Goal: Task Accomplishment & Management: Complete application form

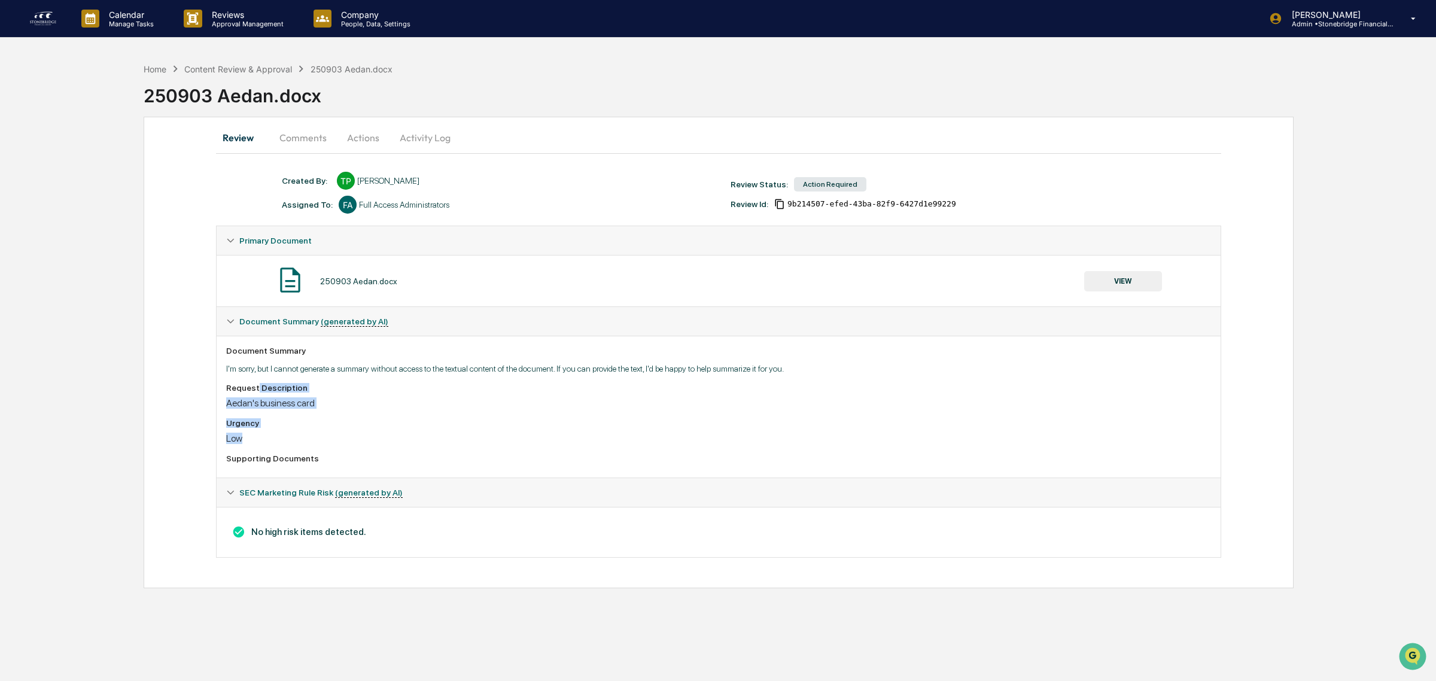
drag, startPoint x: 256, startPoint y: 378, endPoint x: 396, endPoint y: 441, distance: 153.2
click at [396, 441] on div "Document Summary I'm sorry, but I cannot generate a summary without access to t…" at bounding box center [719, 407] width 1004 height 142
click at [396, 441] on div "Low" at bounding box center [718, 438] width 985 height 11
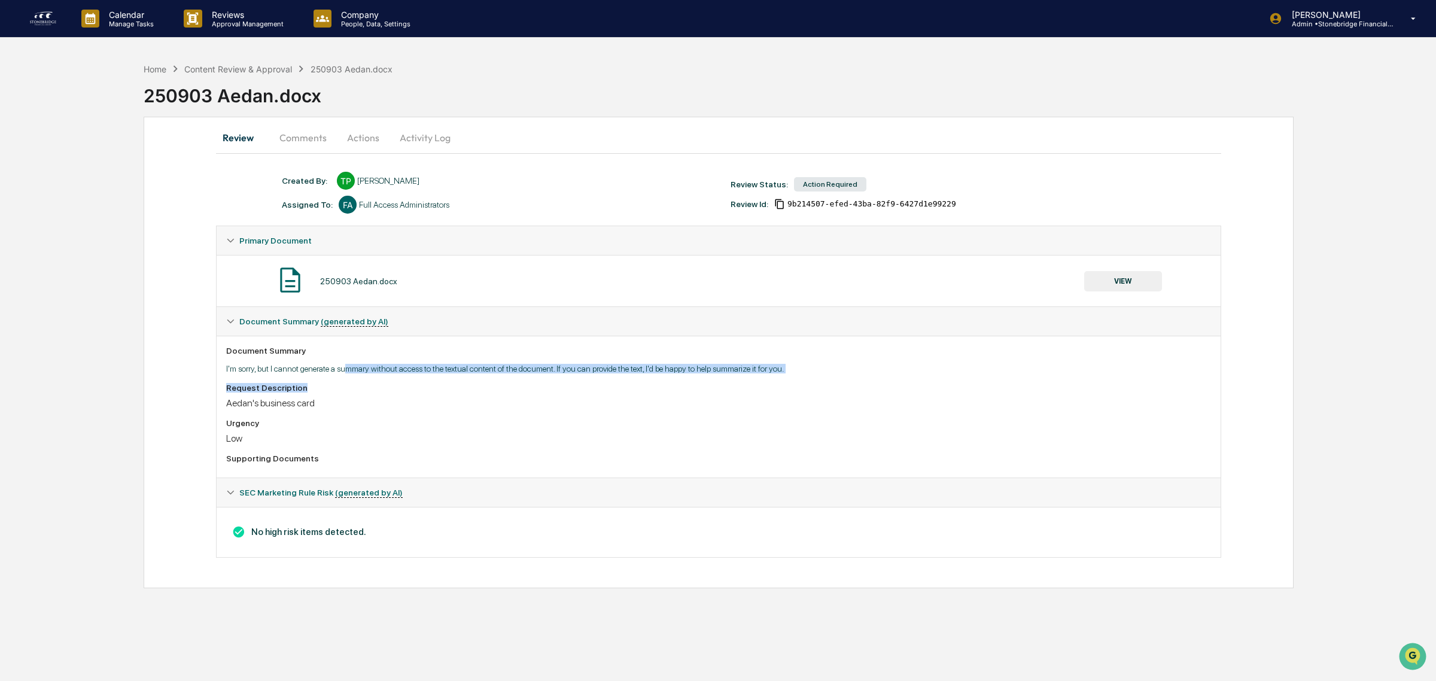
drag, startPoint x: 363, startPoint y: 378, endPoint x: 399, endPoint y: 394, distance: 39.1
click at [399, 394] on div "Document Summary I'm sorry, but I cannot generate a summary without access to t…" at bounding box center [719, 407] width 1004 height 142
click at [399, 393] on div "Request Description" at bounding box center [718, 388] width 985 height 10
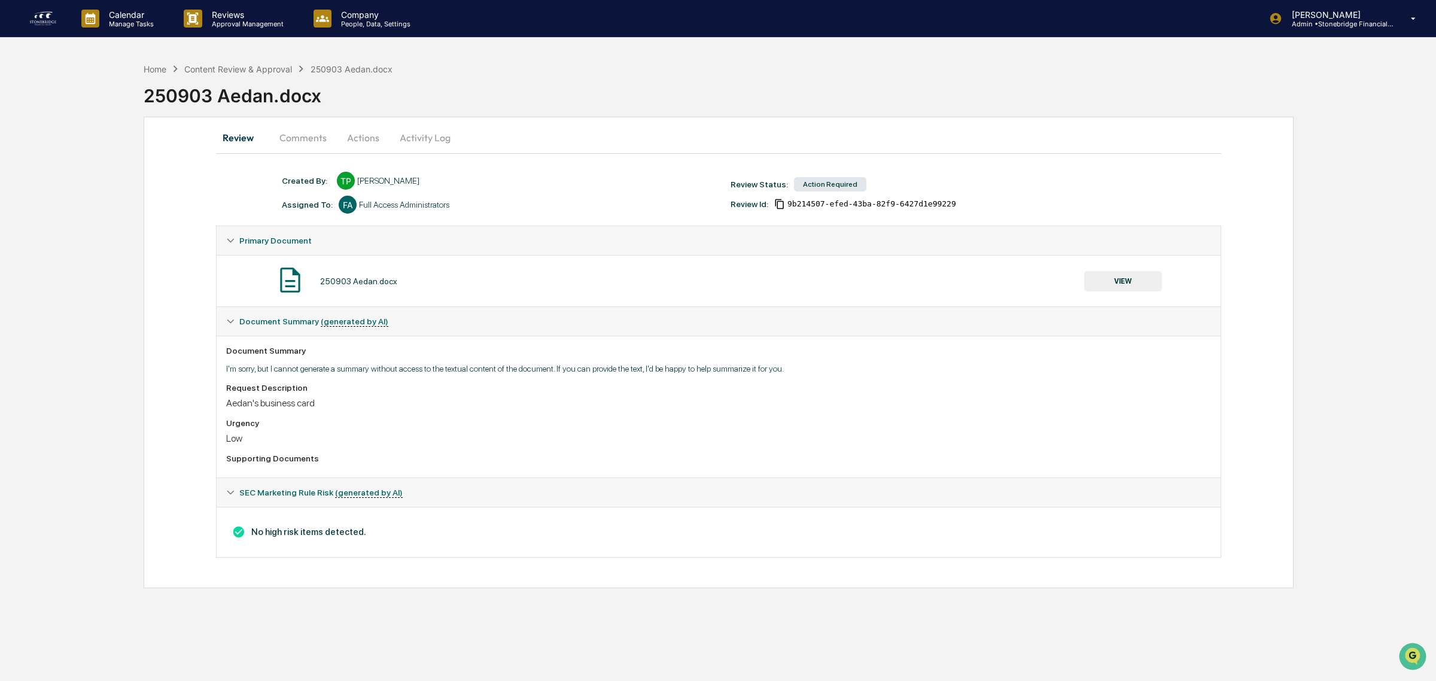
click at [366, 142] on button "Actions" at bounding box center [363, 137] width 54 height 29
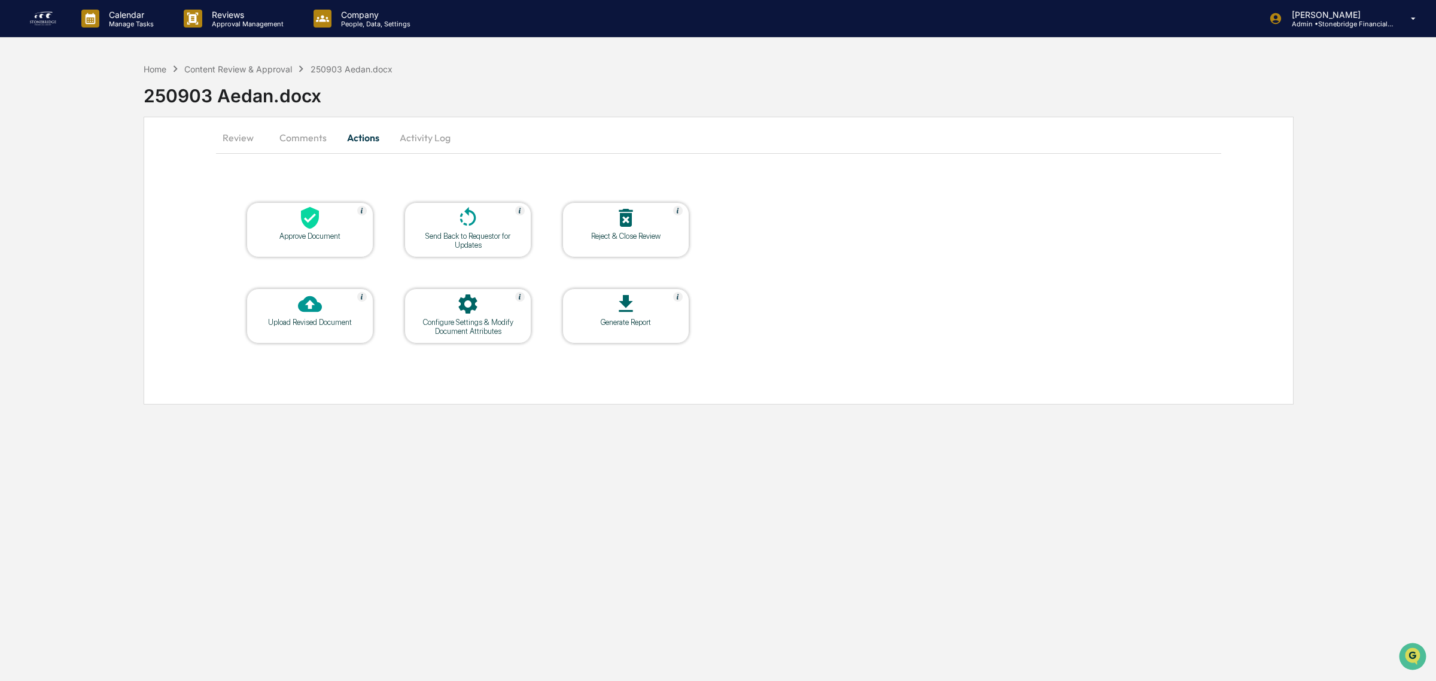
drag, startPoint x: 296, startPoint y: 144, endPoint x: 270, endPoint y: 142, distance: 25.8
click at [296, 142] on button "Comments" at bounding box center [303, 137] width 66 height 29
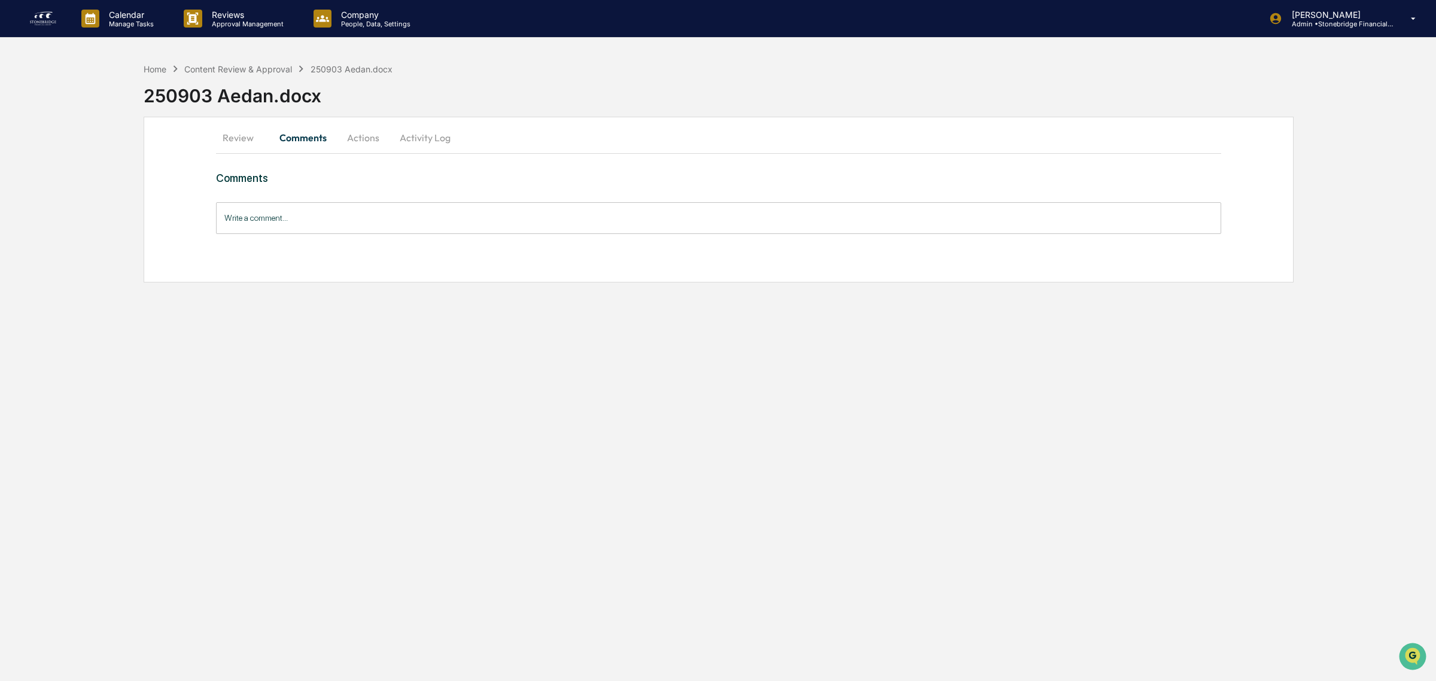
click at [218, 142] on button "Review" at bounding box center [243, 137] width 54 height 29
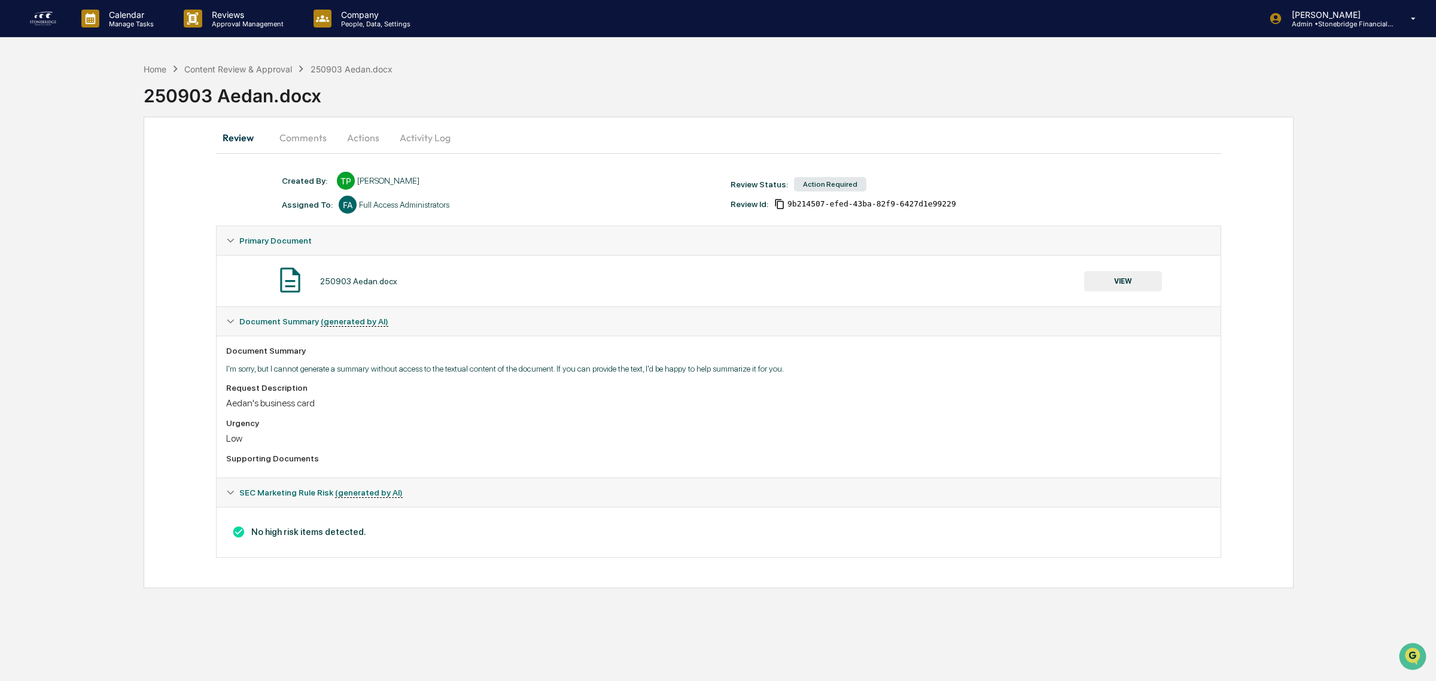
click at [316, 130] on button "Comments" at bounding box center [303, 137] width 66 height 29
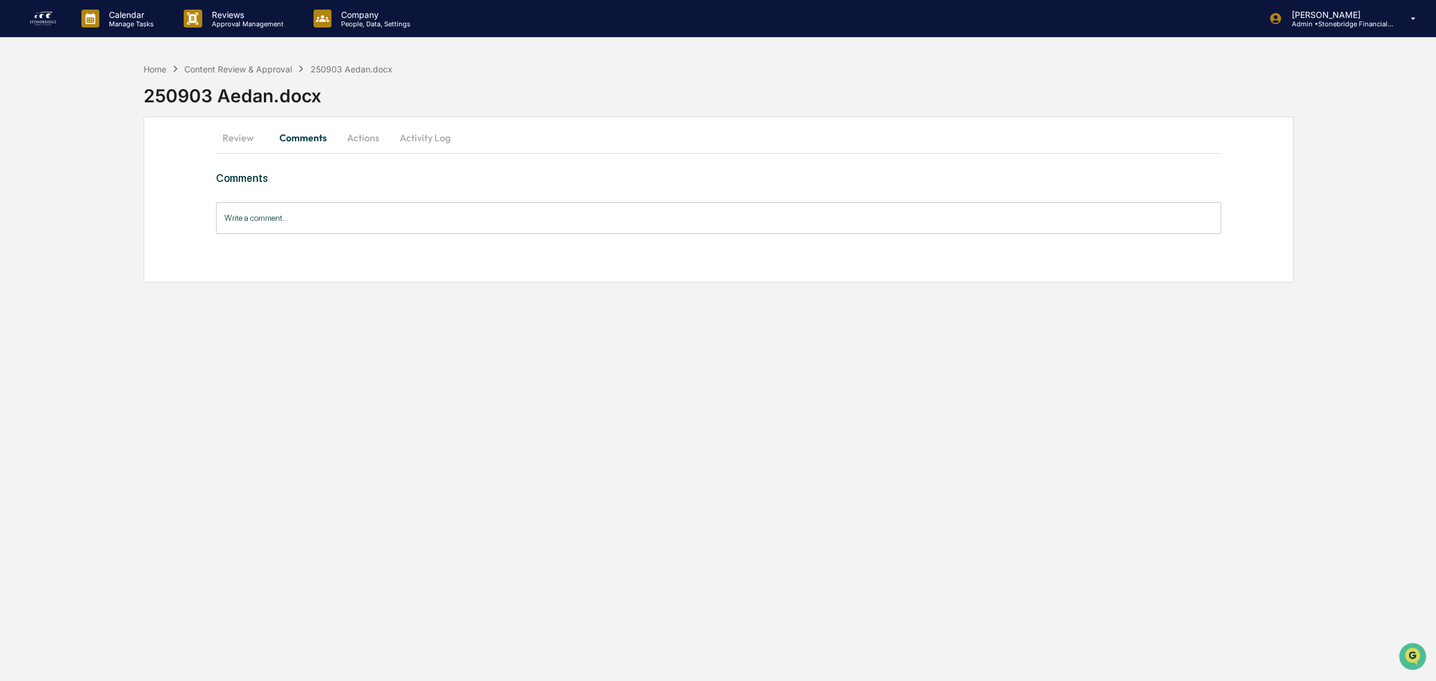
click at [384, 136] on button "Actions" at bounding box center [363, 137] width 54 height 29
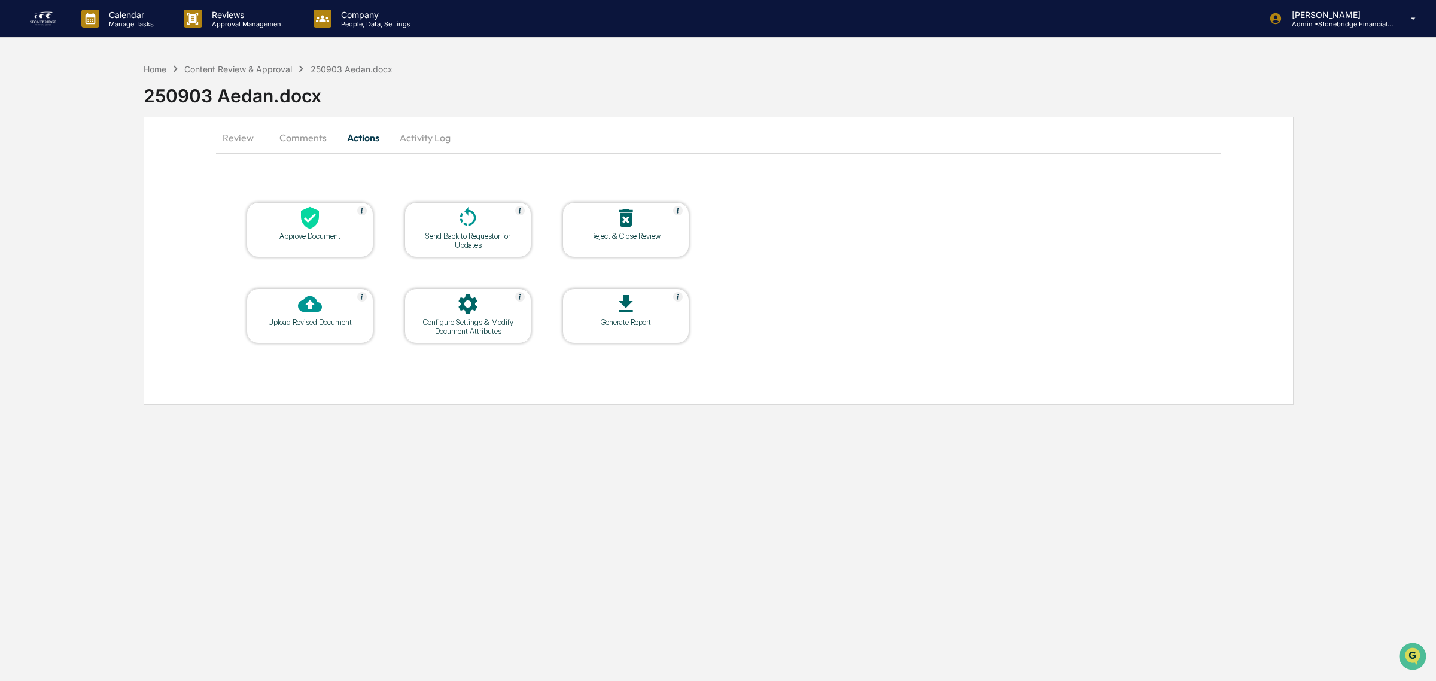
click at [300, 220] on icon at bounding box center [310, 218] width 24 height 24
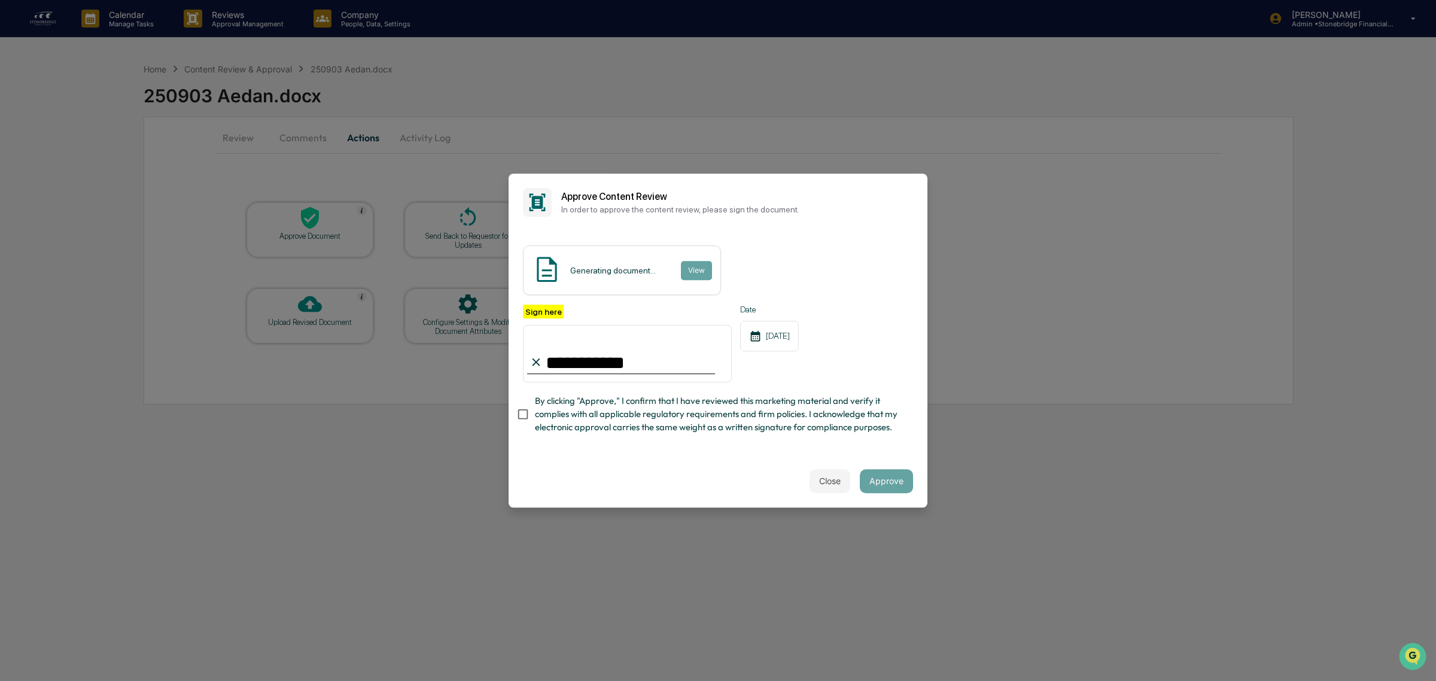
type input "**********"
click at [603, 406] on span "By clicking "Approve," I confirm that I have reviewed this marketing material a…" at bounding box center [719, 414] width 369 height 40
click at [828, 390] on div "**********" at bounding box center [718, 373] width 390 height 136
click at [799, 330] on div "[DATE]" at bounding box center [769, 336] width 59 height 31
click at [759, 335] on icon at bounding box center [755, 336] width 13 height 13
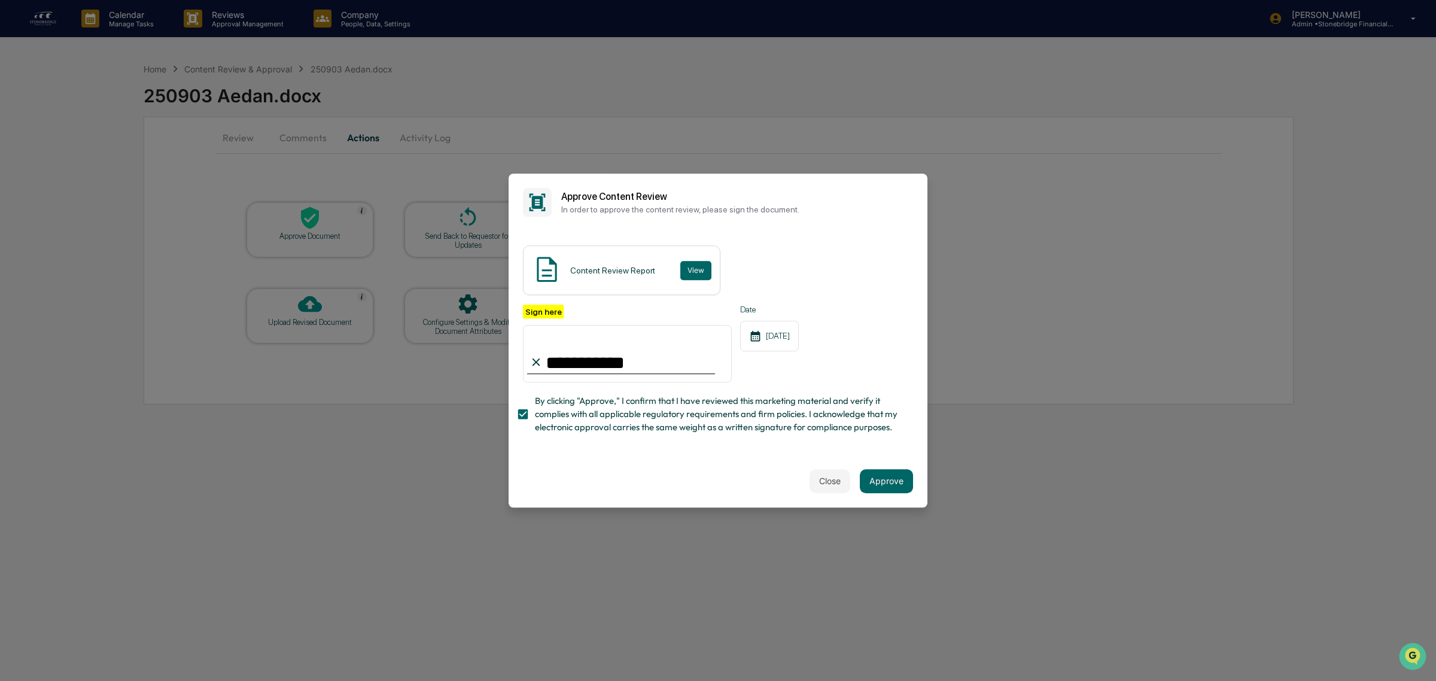
click at [680, 446] on div "**********" at bounding box center [718, 343] width 419 height 224
click at [706, 269] on button "View" at bounding box center [695, 270] width 31 height 19
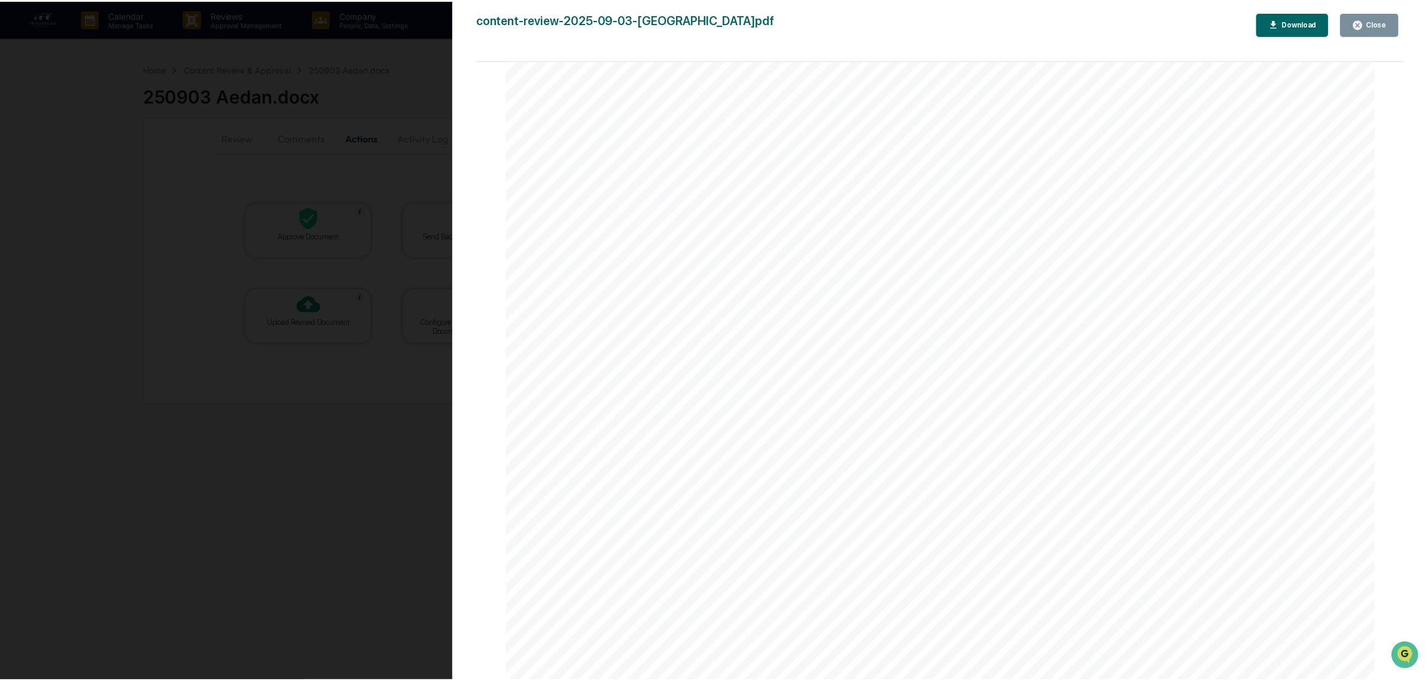
scroll to position [524, 0]
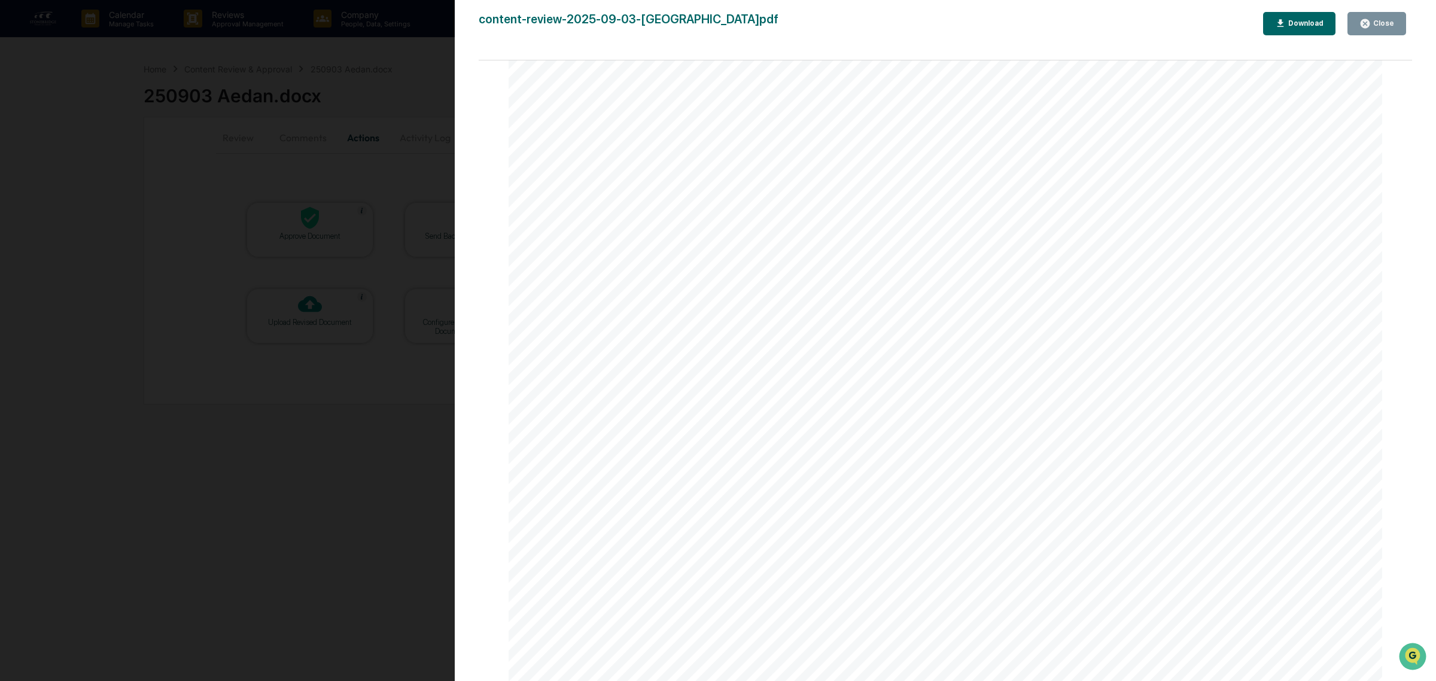
click at [1383, 24] on div "Close" at bounding box center [1382, 23] width 23 height 8
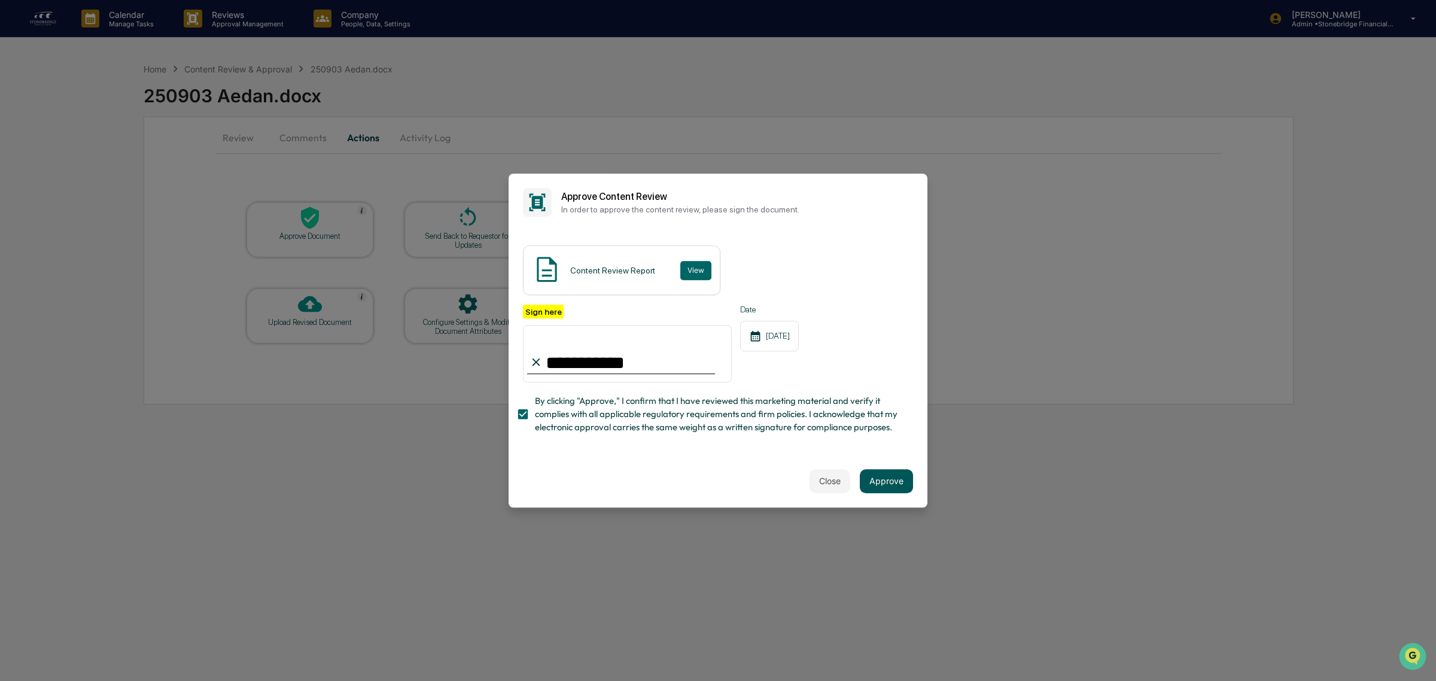
click at [880, 471] on button "Approve" at bounding box center [886, 481] width 53 height 24
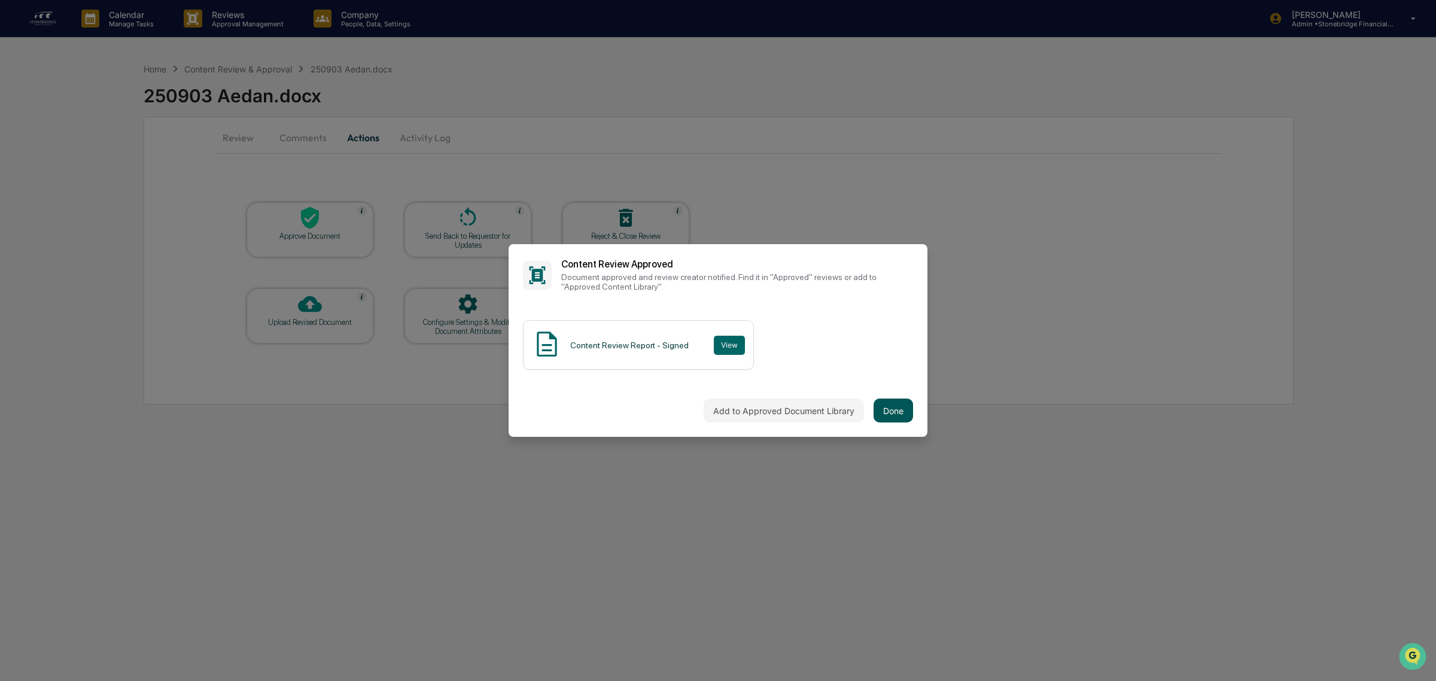
click at [889, 418] on button "Done" at bounding box center [893, 410] width 39 height 24
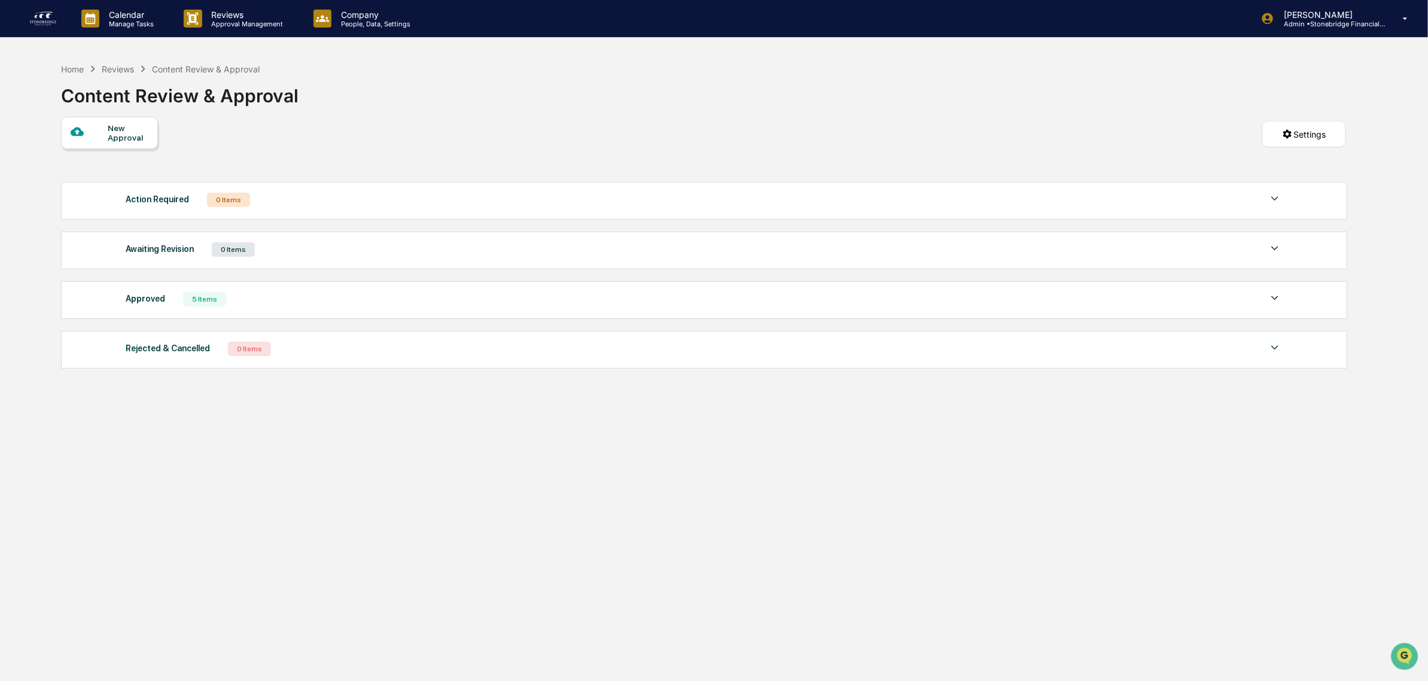
click at [29, 19] on img at bounding box center [43, 18] width 29 height 19
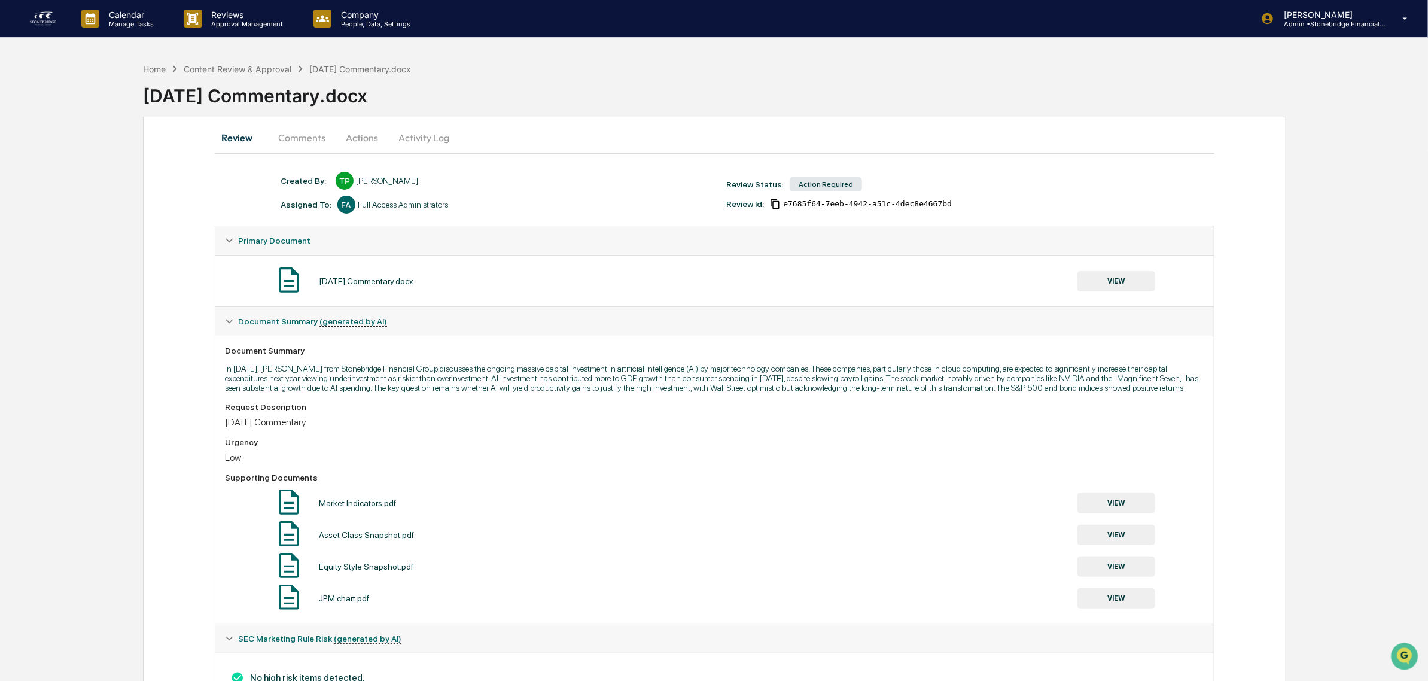
drag, startPoint x: 486, startPoint y: 349, endPoint x: 788, endPoint y: 431, distance: 313.2
click at [788, 431] on div "Document Summary In [DATE], [PERSON_NAME] from Stonebridge Financial Group disc…" at bounding box center [714, 480] width 999 height 288
click at [788, 428] on div "[DATE] Commentary" at bounding box center [714, 421] width 979 height 11
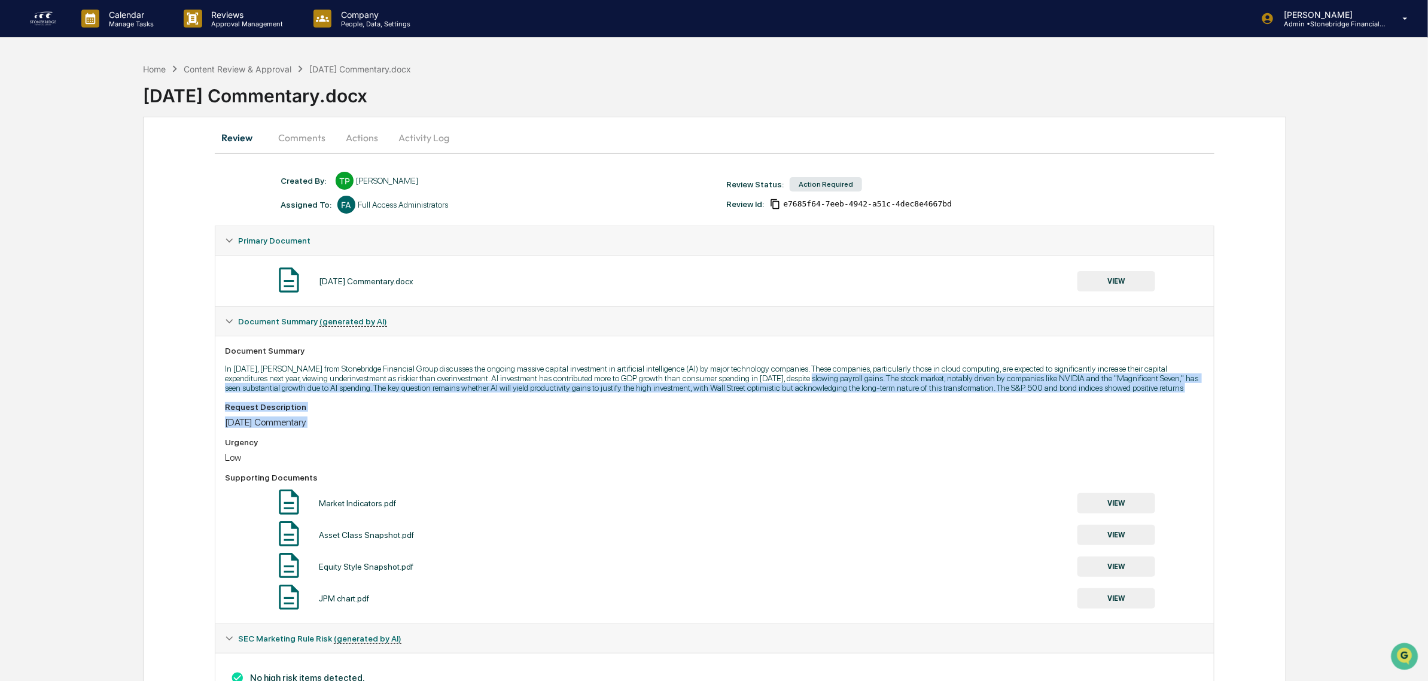
drag, startPoint x: 788, startPoint y: 431, endPoint x: 791, endPoint y: 378, distance: 53.9
click at [791, 378] on div "Document Summary In [DATE], [PERSON_NAME] from Stonebridge Financial Group disc…" at bounding box center [714, 480] width 999 height 288
click at [791, 378] on p "In [DATE], [PERSON_NAME] from Stonebridge Financial Group discusses the ongoing…" at bounding box center [714, 378] width 979 height 29
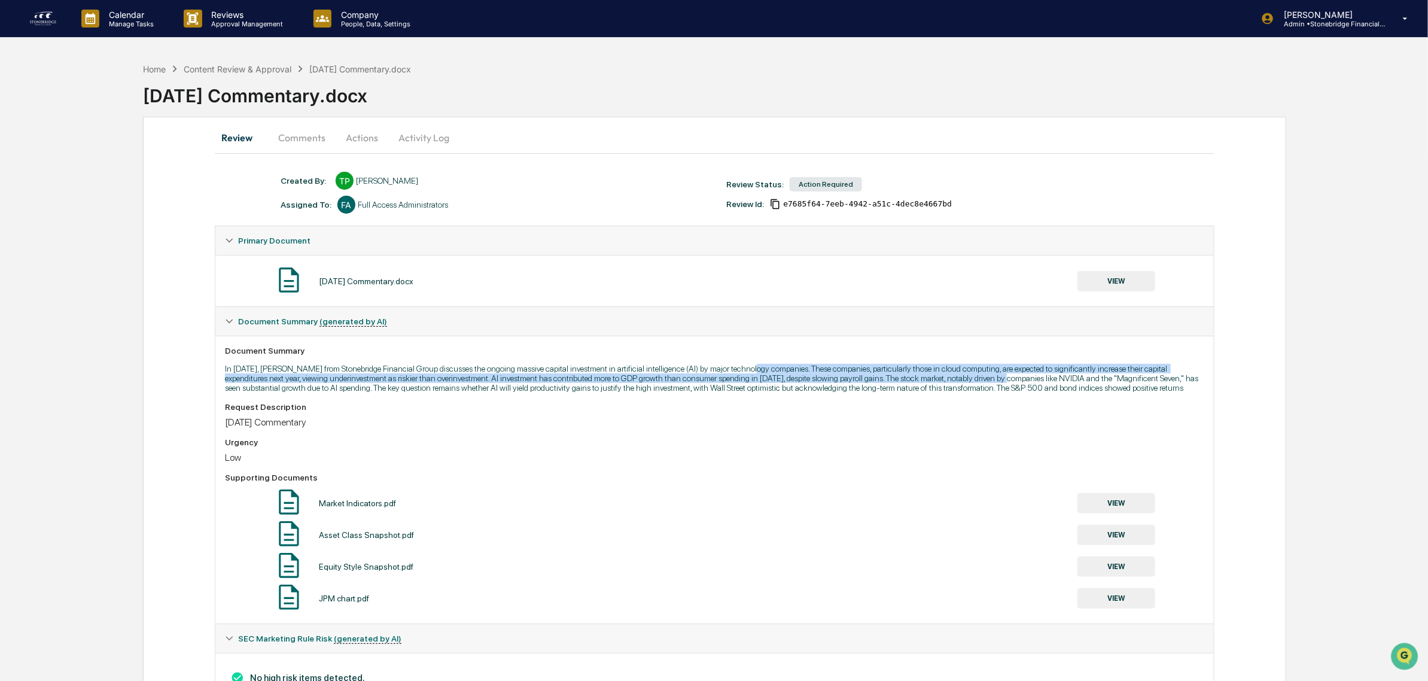
drag, startPoint x: 755, startPoint y: 364, endPoint x: 982, endPoint y: 385, distance: 228.9
click at [982, 385] on div "Document Summary In [DATE], [PERSON_NAME] from Stonebridge Financial Group disc…" at bounding box center [714, 480] width 999 height 288
click at [982, 387] on p "In [DATE], [PERSON_NAME] from Stonebridge Financial Group discusses the ongoing…" at bounding box center [714, 378] width 979 height 29
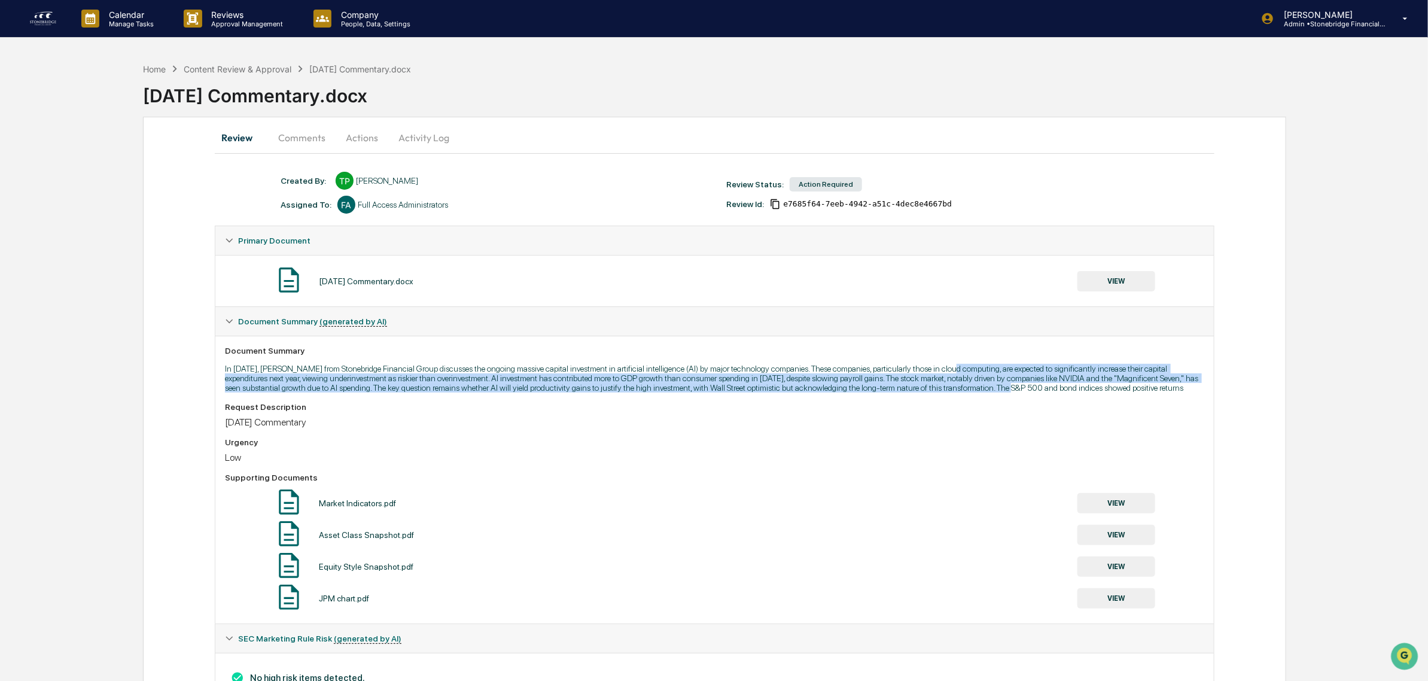
drag, startPoint x: 985, startPoint y: 393, endPoint x: 956, endPoint y: 366, distance: 39.8
click at [956, 366] on p "In [DATE], [PERSON_NAME] from Stonebridge Financial Group discusses the ongoing…" at bounding box center [714, 378] width 979 height 29
drag, startPoint x: 896, startPoint y: 366, endPoint x: 922, endPoint y: 416, distance: 56.7
click at [922, 416] on div "Document Summary In [DATE], [PERSON_NAME] from Stonebridge Financial Group disc…" at bounding box center [714, 480] width 999 height 288
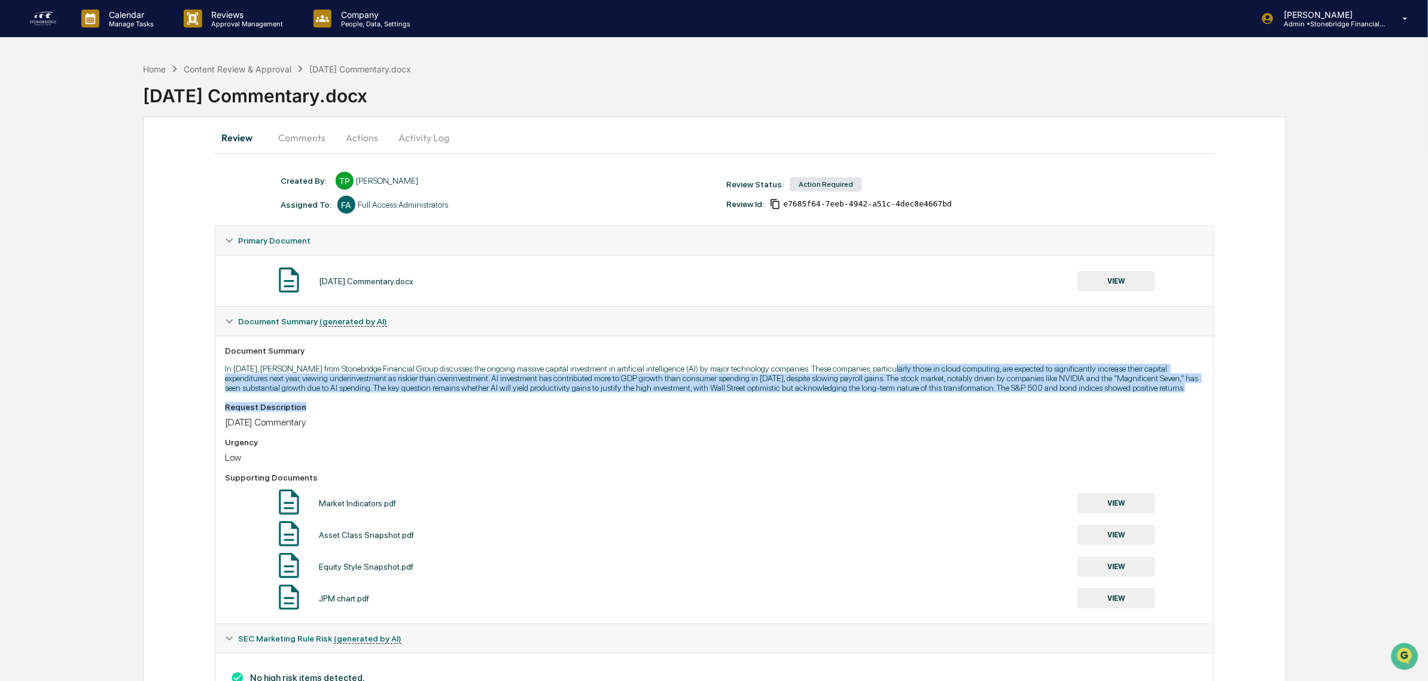
click at [922, 418] on div "Request Description [DATE] Commentary" at bounding box center [714, 415] width 979 height 26
click at [874, 412] on div "Request Description" at bounding box center [714, 407] width 979 height 10
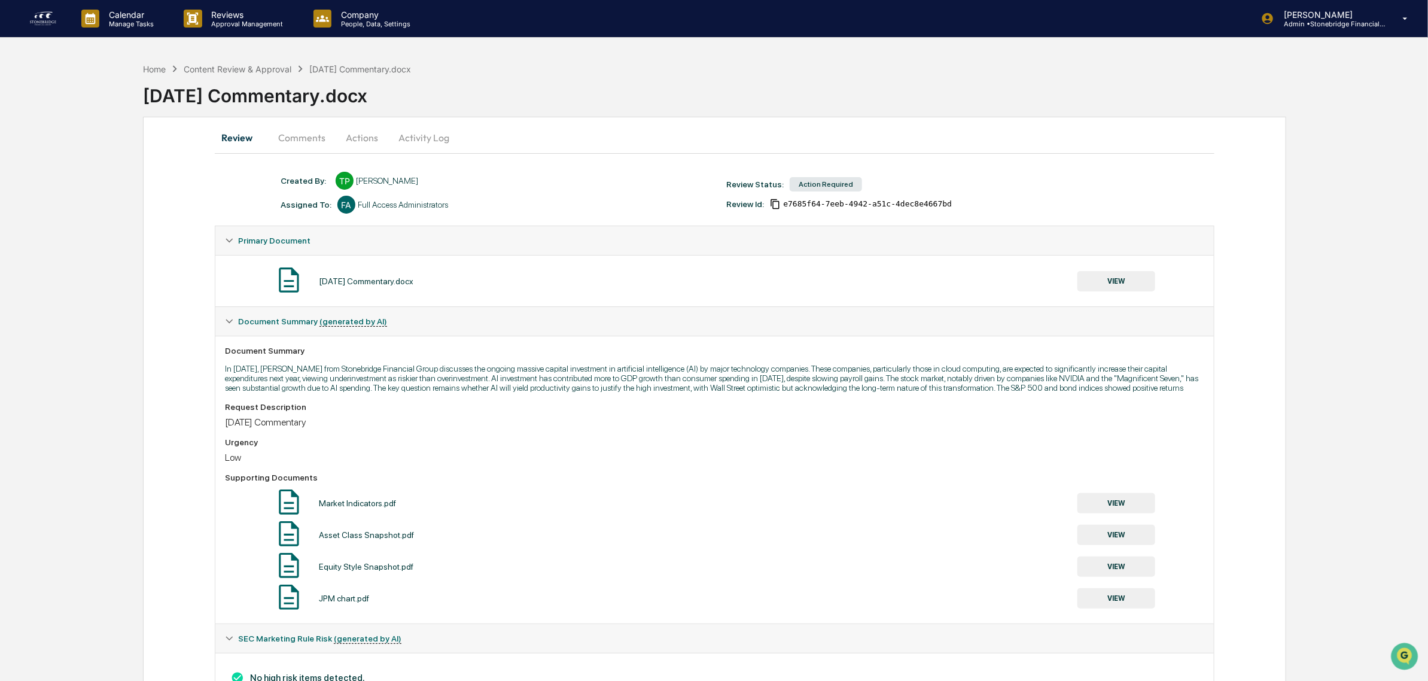
click at [662, 447] on div "Urgency" at bounding box center [714, 442] width 979 height 10
click at [340, 151] on button "Actions" at bounding box center [362, 137] width 54 height 29
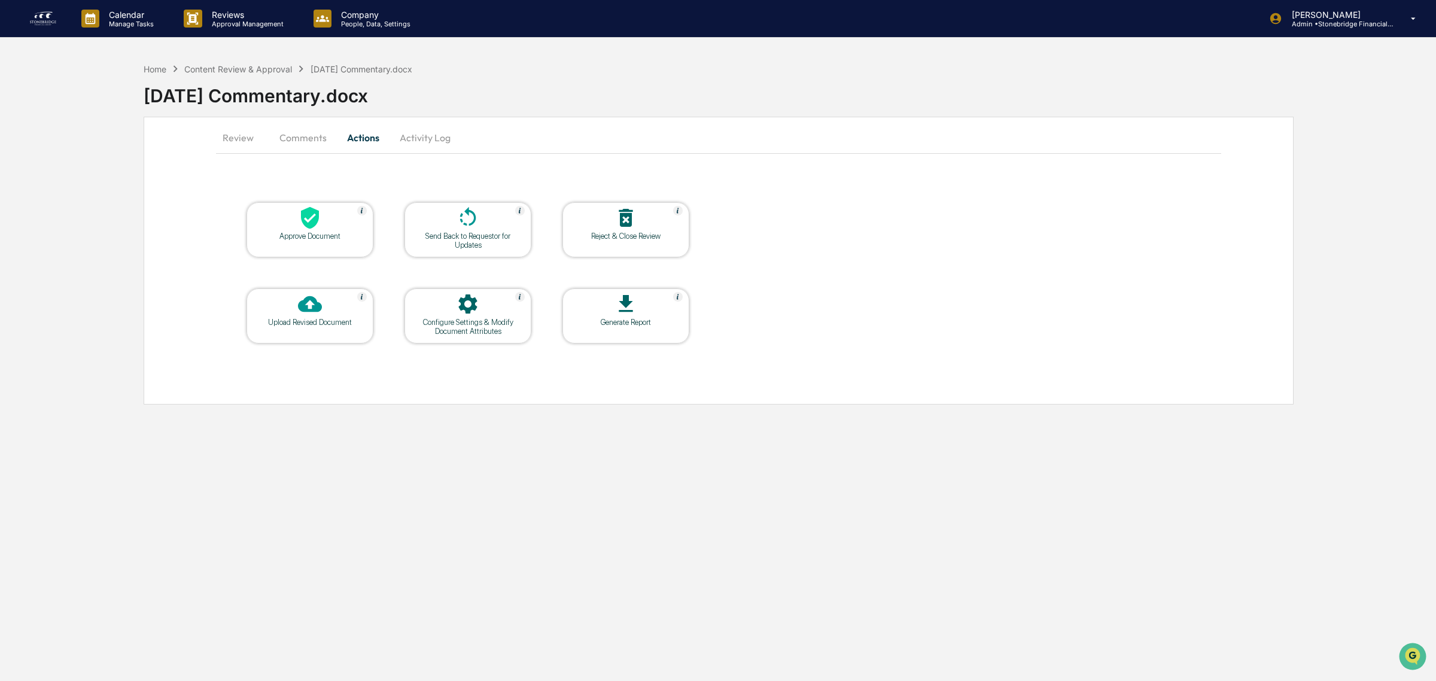
click at [410, 144] on button "Activity Log" at bounding box center [425, 137] width 70 height 29
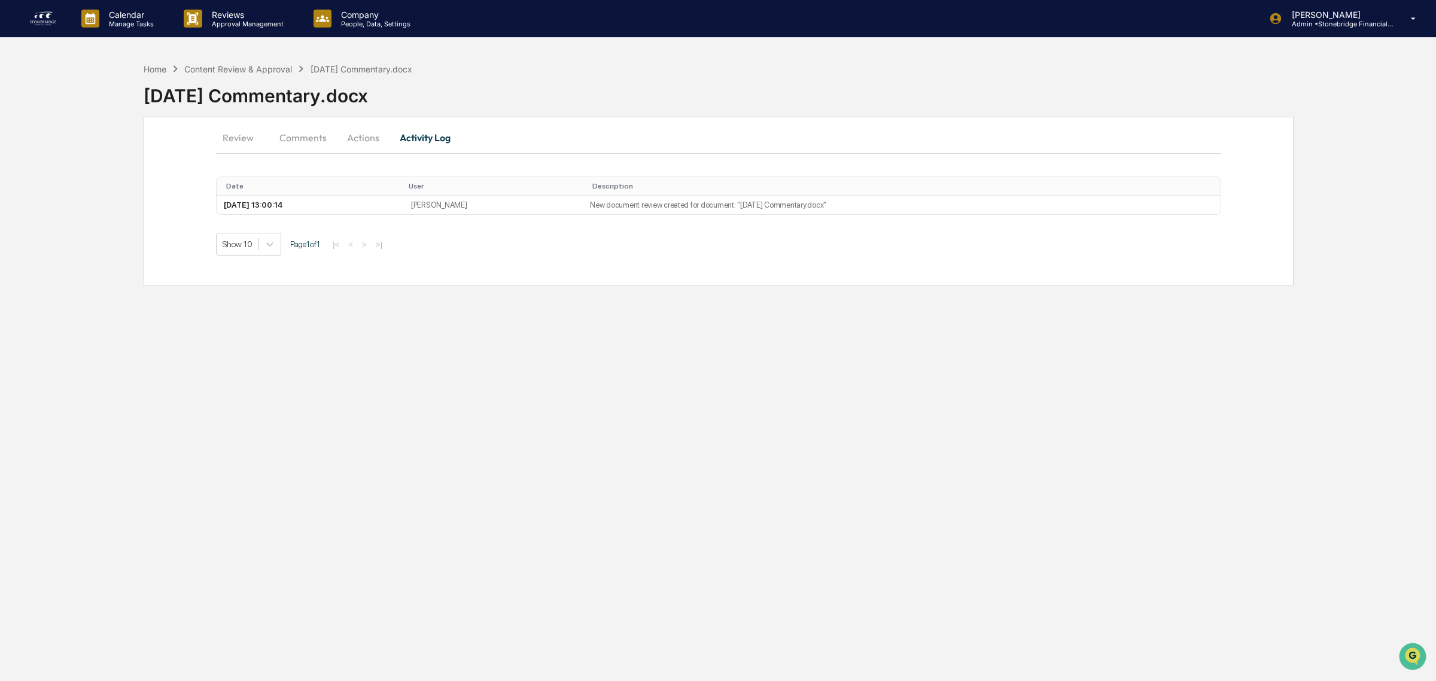
click at [350, 139] on button "Actions" at bounding box center [363, 137] width 54 height 29
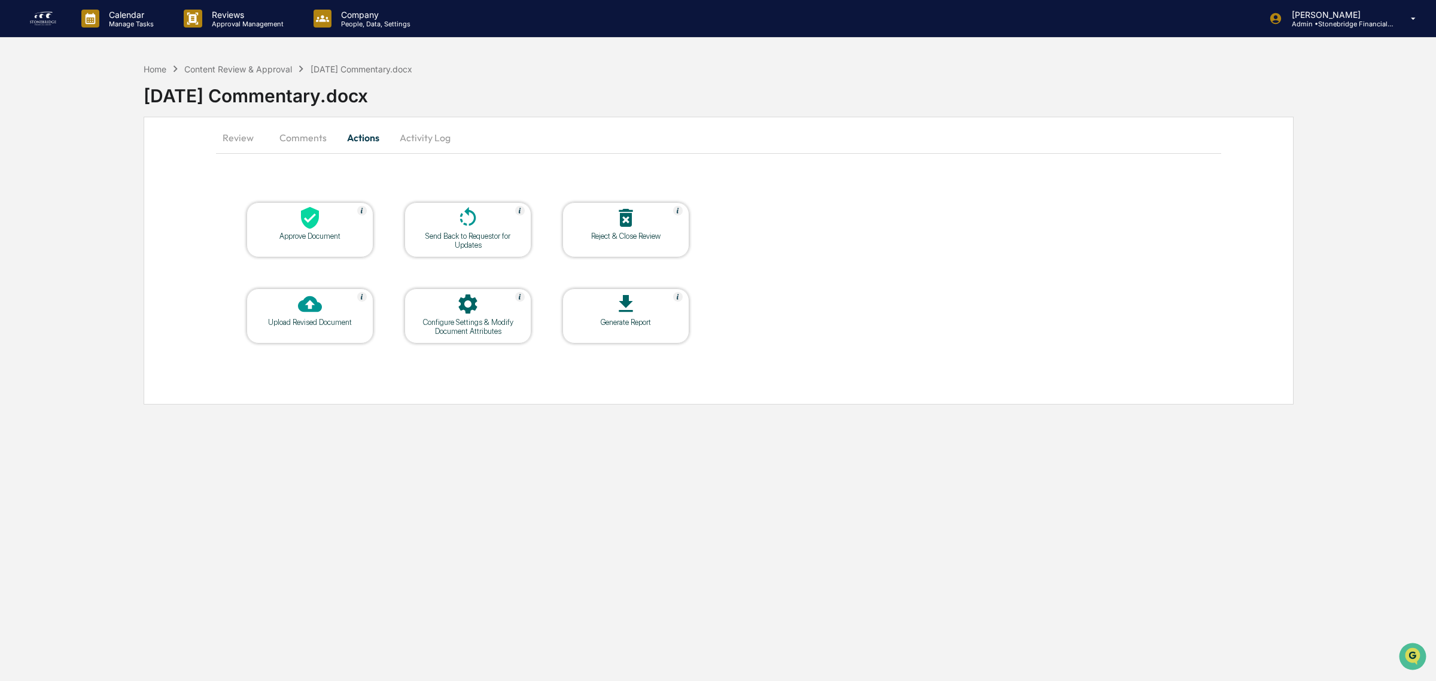
click at [317, 217] on icon at bounding box center [310, 218] width 18 height 22
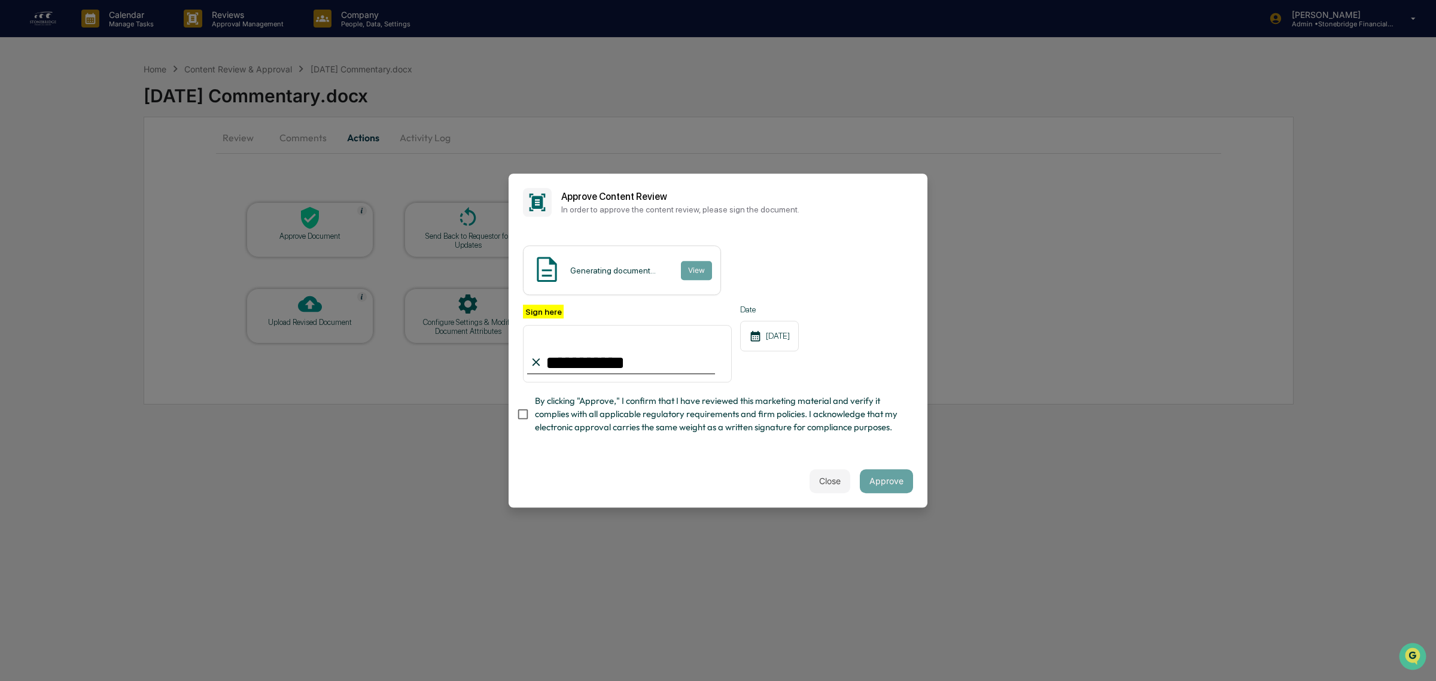
type input "**********"
click at [710, 390] on div "**********" at bounding box center [718, 373] width 390 height 136
click at [690, 422] on span "By clicking "Approve," I confirm that I have reviewed this marketing material a…" at bounding box center [719, 414] width 369 height 40
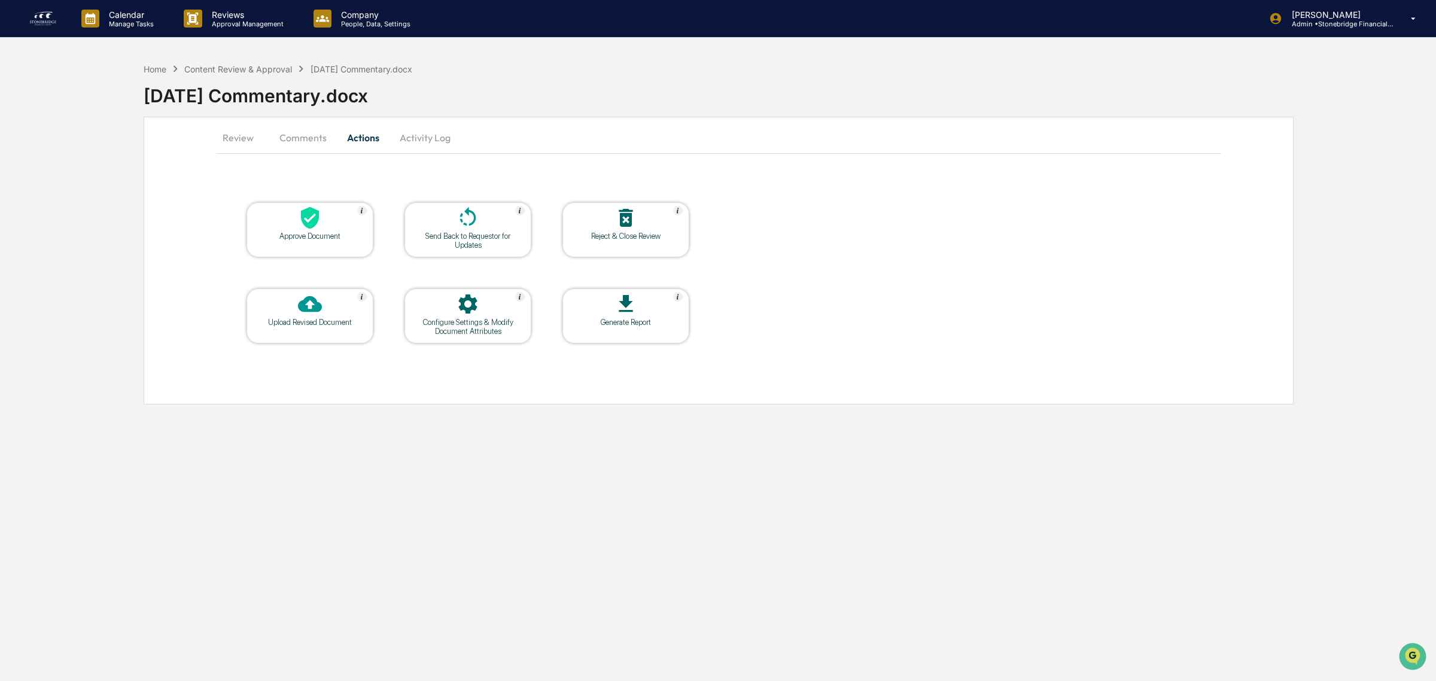
click at [274, 199] on table "Approve Document Send Back to Requestor for Updates Reject & Close Review Uploa…" at bounding box center [468, 273] width 504 height 202
click at [291, 223] on div at bounding box center [310, 219] width 120 height 26
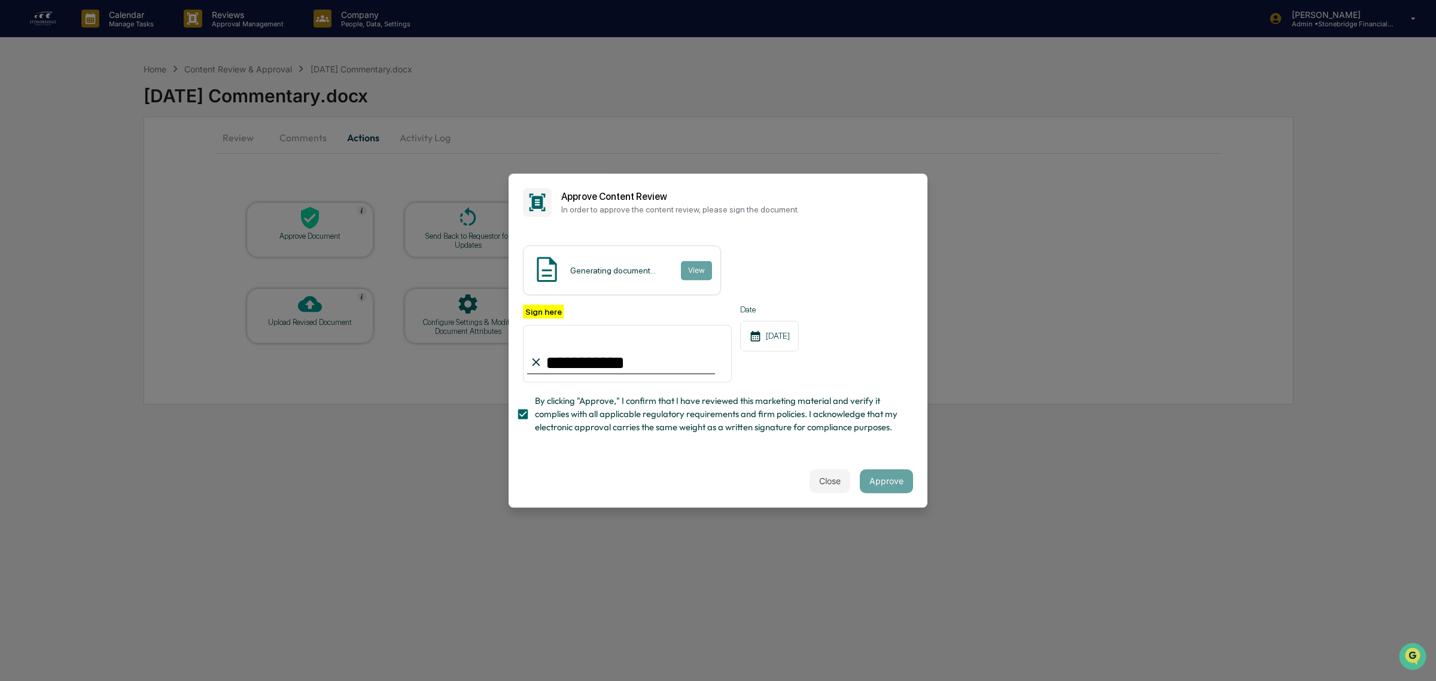
click at [644, 362] on input "**********" at bounding box center [627, 353] width 209 height 57
click at [692, 274] on button "View" at bounding box center [695, 270] width 31 height 19
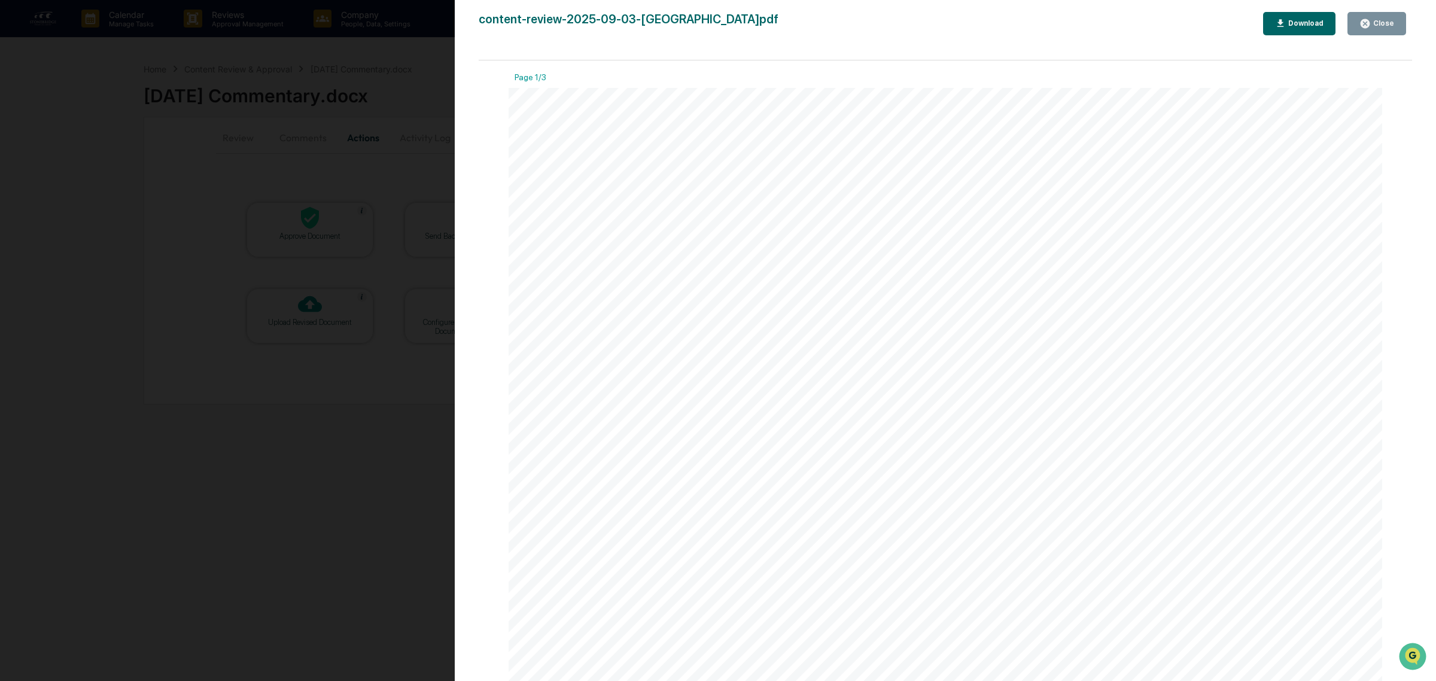
click at [1378, 25] on div "Close" at bounding box center [1382, 23] width 23 height 8
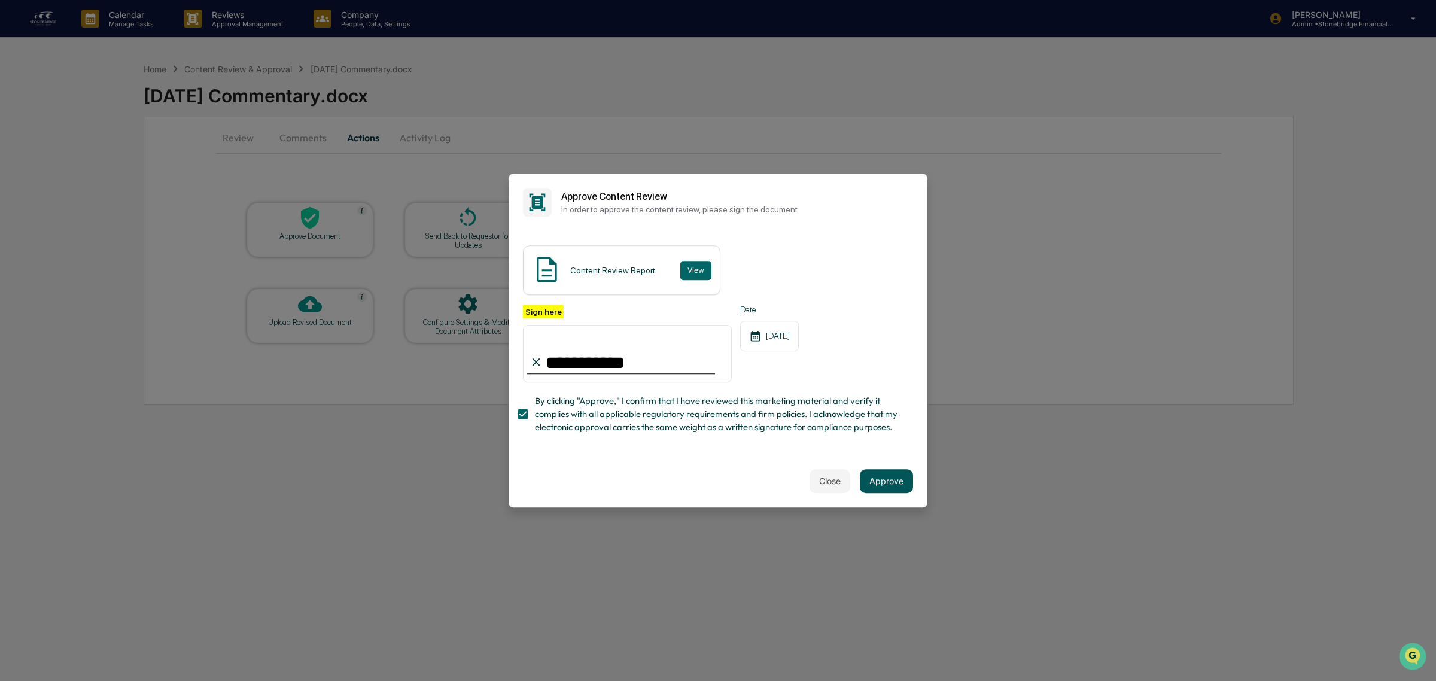
click at [868, 483] on button "Approve" at bounding box center [886, 481] width 53 height 24
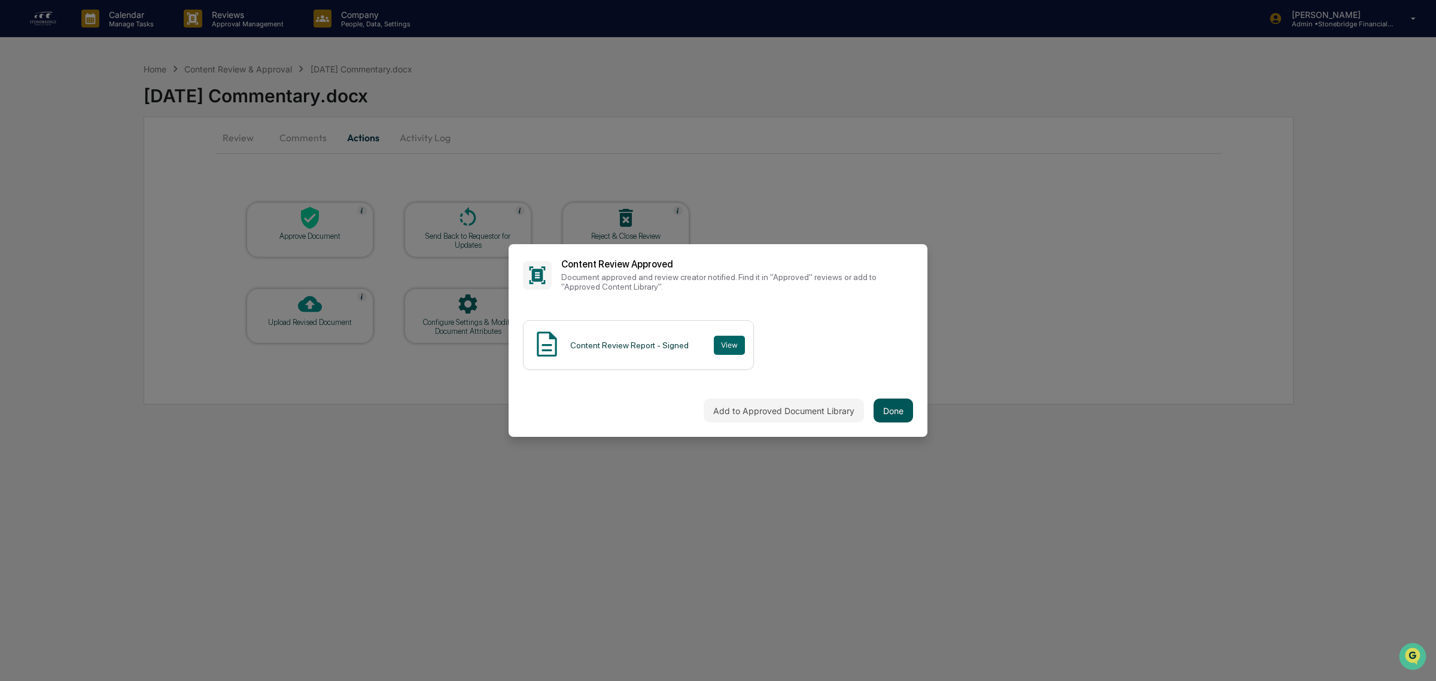
click at [895, 410] on button "Done" at bounding box center [893, 410] width 39 height 24
